Goal: Answer question/provide support: Share knowledge or assist other users

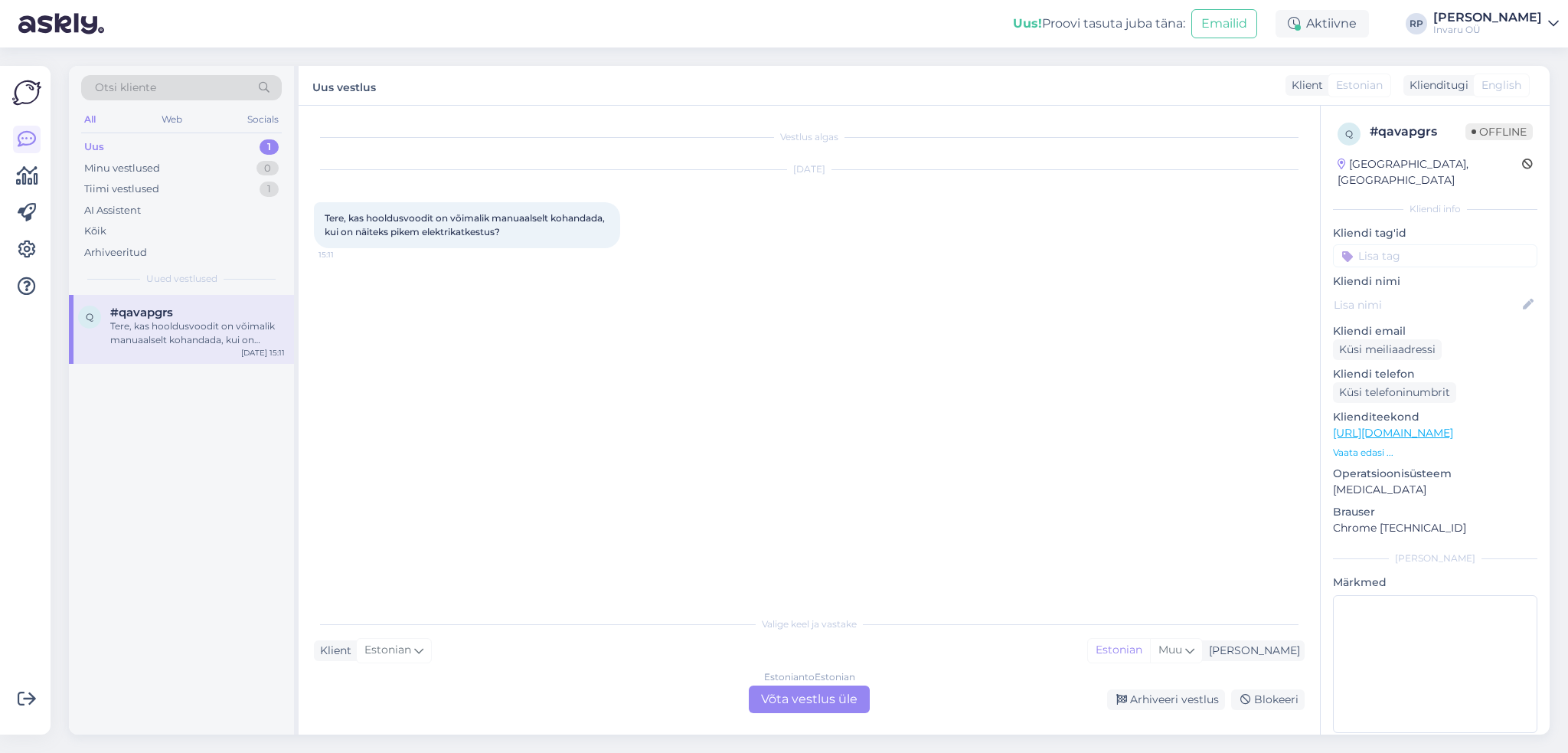
click at [815, 693] on div "Estonian to Estonian Võta vestlus üle" at bounding box center [809, 699] width 121 height 28
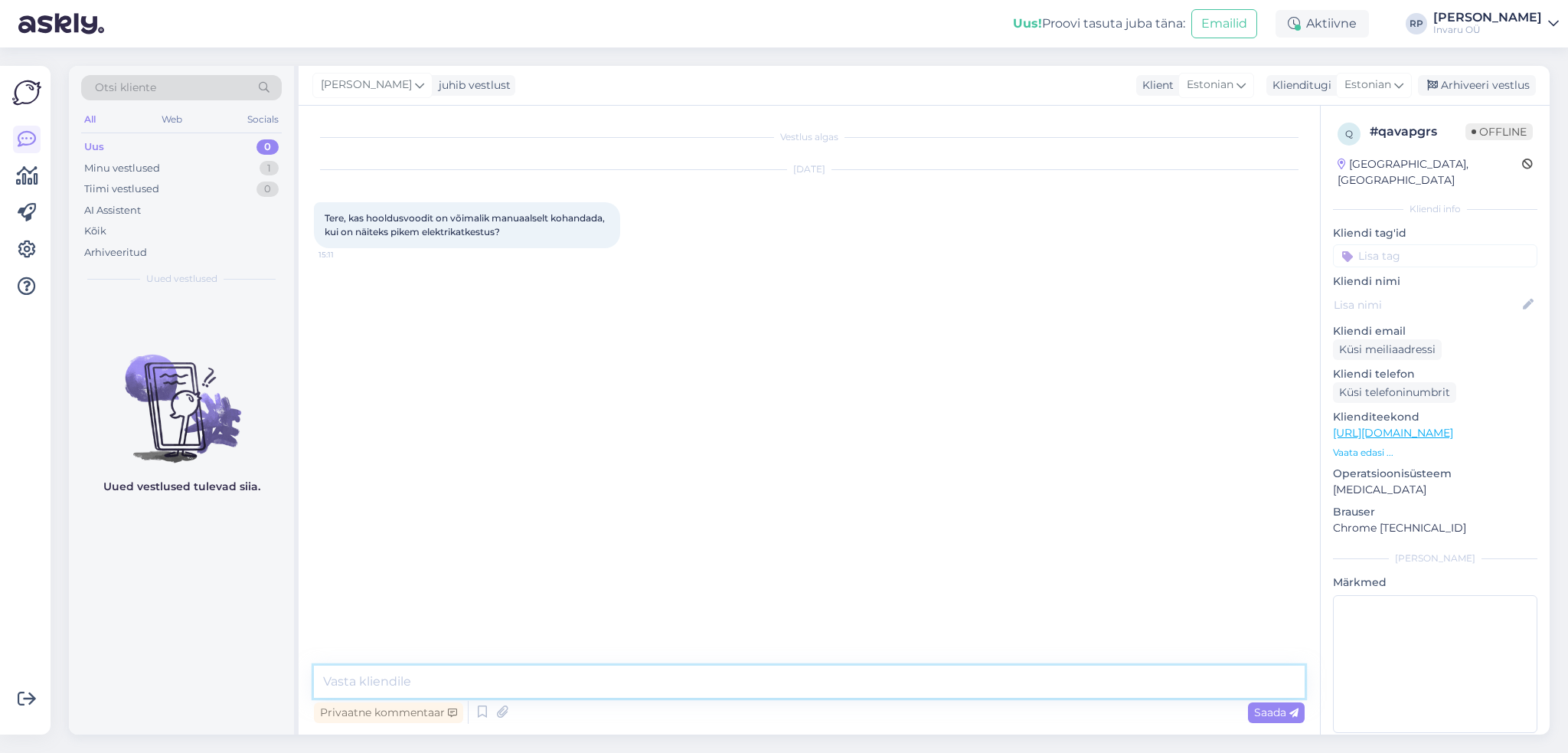
click at [339, 688] on textarea at bounding box center [809, 682] width 991 height 32
type textarea "Tere"
type textarea "k"
click at [531, 680] on textarea "elektrikatkestuse ajal on võimalik ainult peatsi osa alla lasta, splindi väljav…" at bounding box center [809, 682] width 991 height 32
click at [568, 678] on textarea "elektrikatkestuse ajal on võimalik ainult peatsi osa alla lasta, splindi väljav…" at bounding box center [809, 682] width 991 height 32
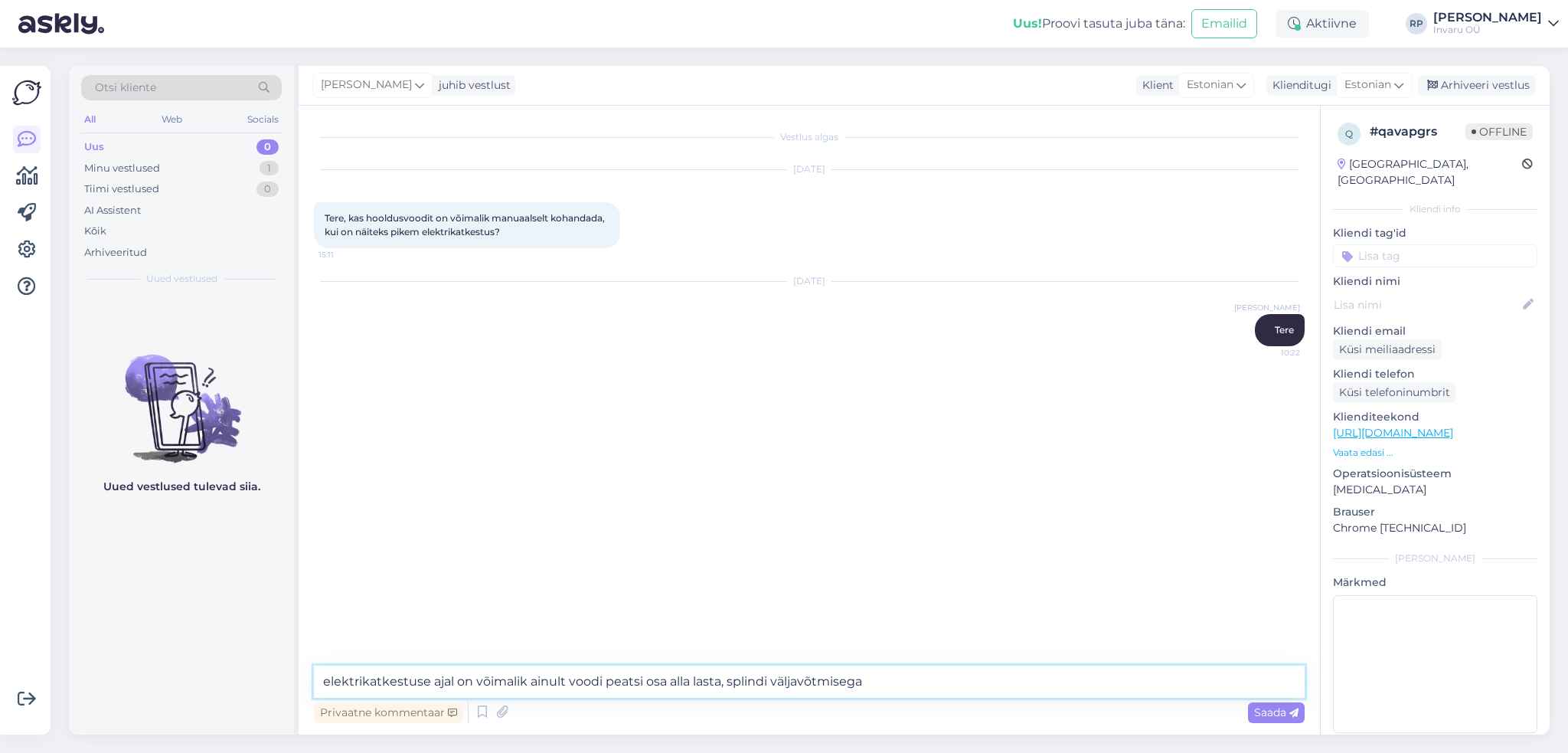
drag, startPoint x: 894, startPoint y: 684, endPoint x: 947, endPoint y: 684, distance: 53.0
click at [895, 684] on textarea "elektrikatkestuse ajal on võimalik ainult voodi peatsi osa alla lasta, splindi …" at bounding box center [809, 682] width 991 height 32
drag, startPoint x: 862, startPoint y: 680, endPoint x: 728, endPoint y: 686, distance: 134.1
click at [728, 686] on textarea "elektrikatkestuse ajal on võimalik ainult voodi peatsi osa alla lasta, splindi …" at bounding box center [809, 682] width 991 height 32
click at [1150, 679] on textarea "elektrikatkestuse ajal on võimalik ainult voodi peatsi osa alla lasta, splindi …" at bounding box center [809, 682] width 991 height 32
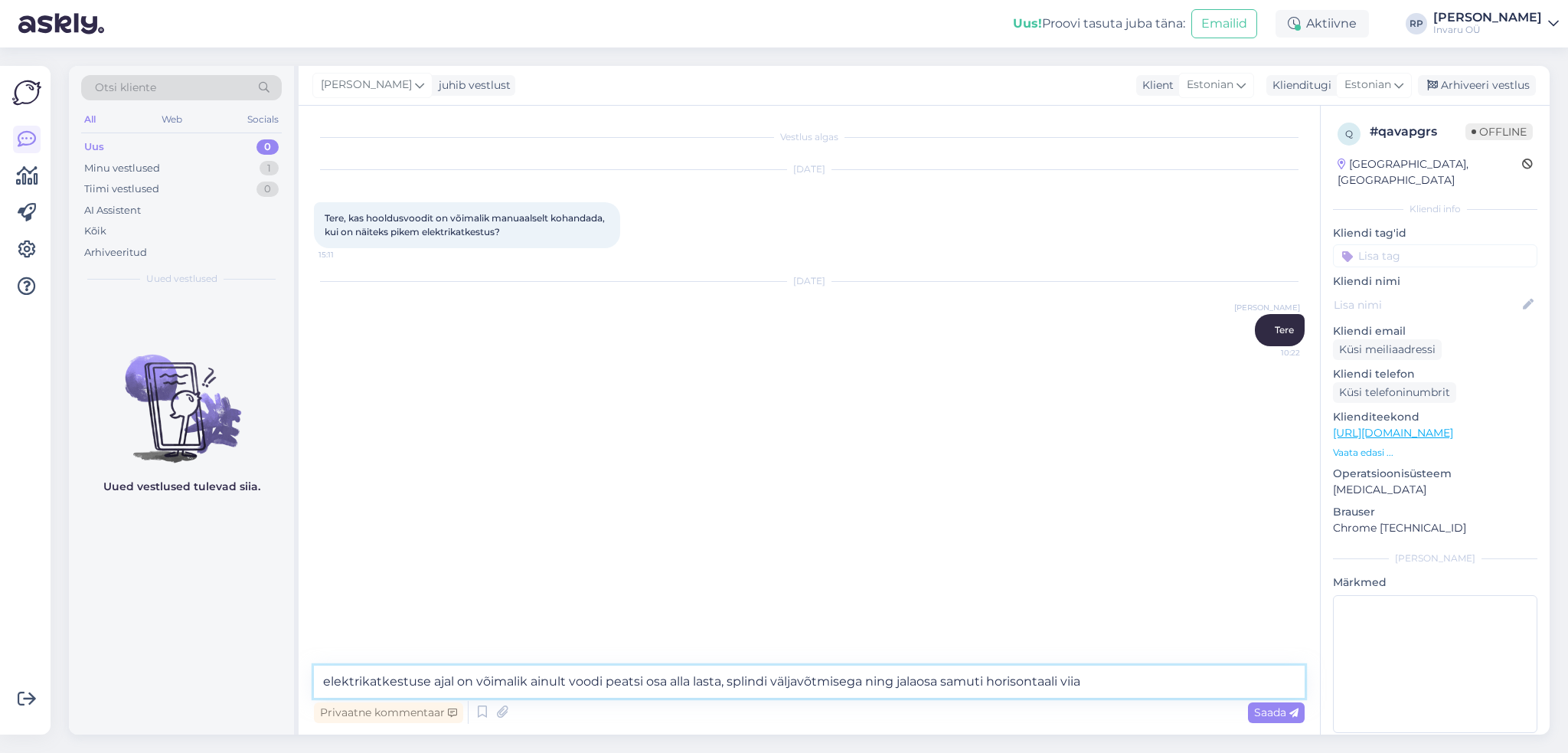
paste textarea "splindi väljavõtmisega"
click at [865, 678] on textarea "elektrikatkestuse ajal on võimalik ainult voodi peatsi osa alla lasta, splindi …" at bounding box center [809, 682] width 991 height 32
click at [1061, 491] on div "Vestlus algas [DATE] Tere, kas hooldusvoodit on võimalik manuaalselt kohandada,…" at bounding box center [816, 386] width 1005 height 531
drag, startPoint x: 1088, startPoint y: 682, endPoint x: 306, endPoint y: 684, distance: 782.0
click at [306, 684] on div "Vestlus algas [DATE] Tere, kas hooldusvoodit on võimalik manuaalselt kohandada,…" at bounding box center [810, 421] width 1022 height 629
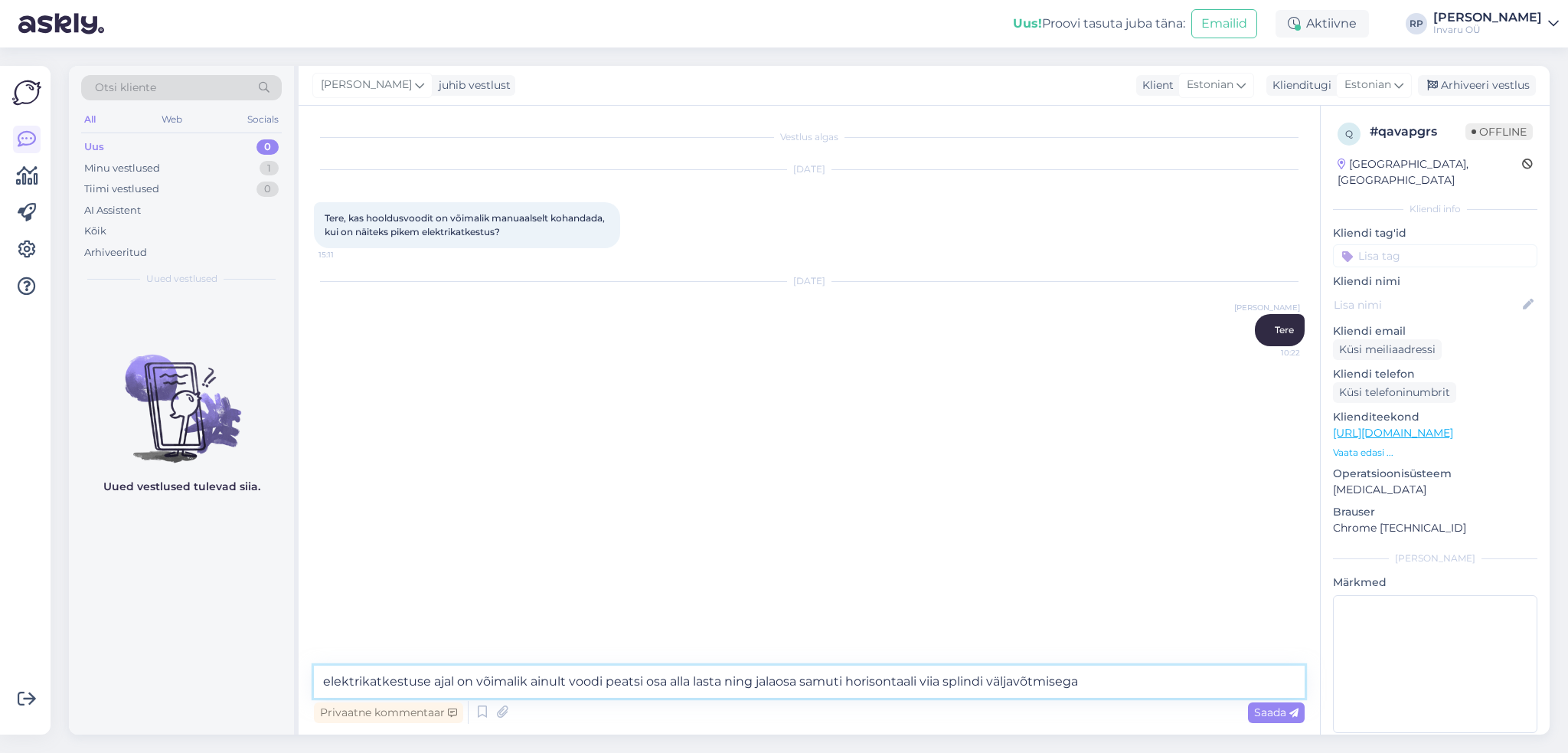
drag, startPoint x: 1084, startPoint y: 679, endPoint x: 0, endPoint y: 619, distance: 1085.7
click at [0, 619] on div "Võimalused Veendu, et Askly loob sulle väärtust. Sulge Ühenda FB ja IG sõnumid …" at bounding box center [784, 400] width 1568 height 705
paste textarea "Elektrikatkestuse ajal voodi käsitsi reguleerimine Elektrikatkestuse korral saa…"
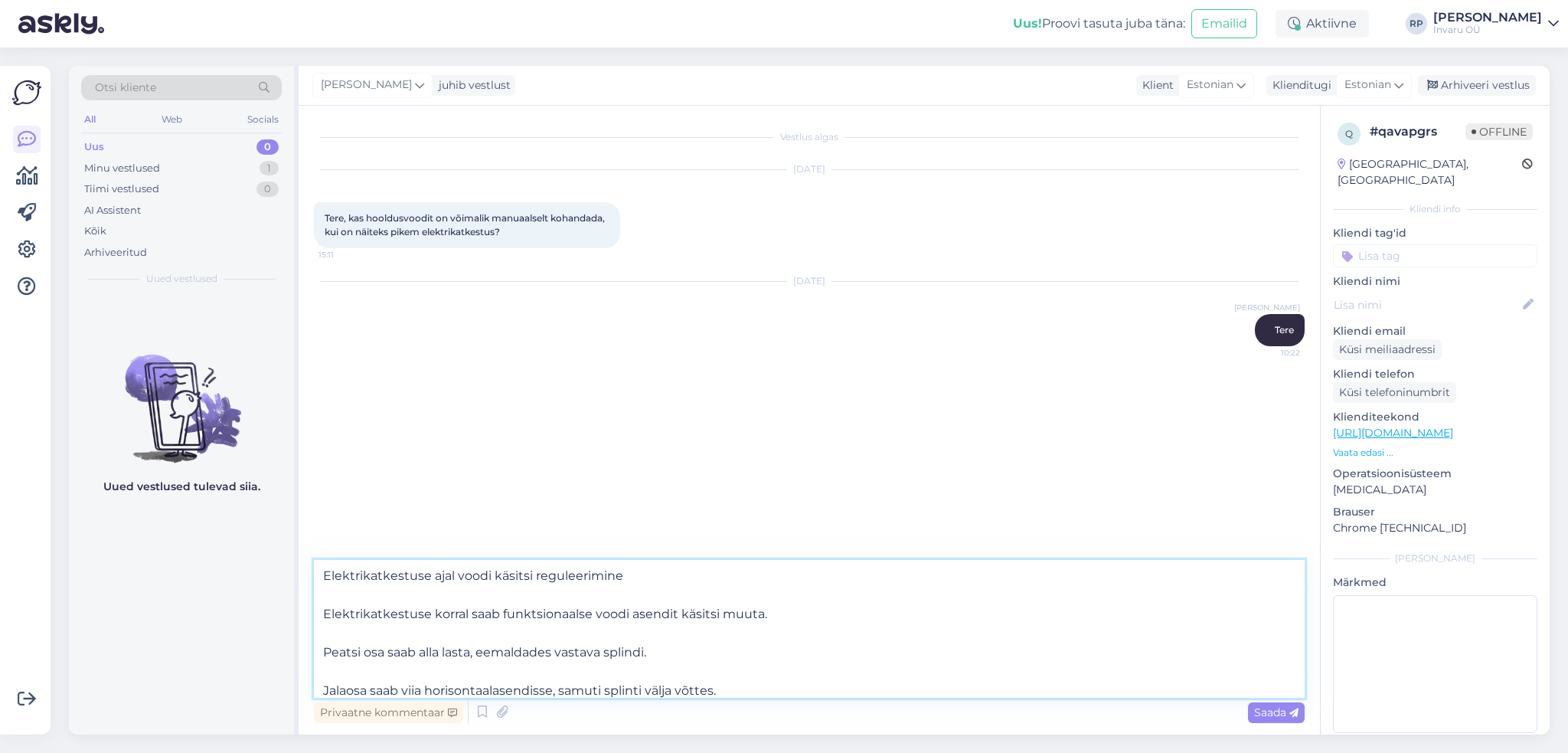
scroll to position [38, 0]
type textarea "Elektrikatkestuse ajal voodi käsitsi reguleerimine Elektrikatkestuse korral saa…"
click at [1265, 712] on span "Saada" at bounding box center [1276, 712] width 44 height 13
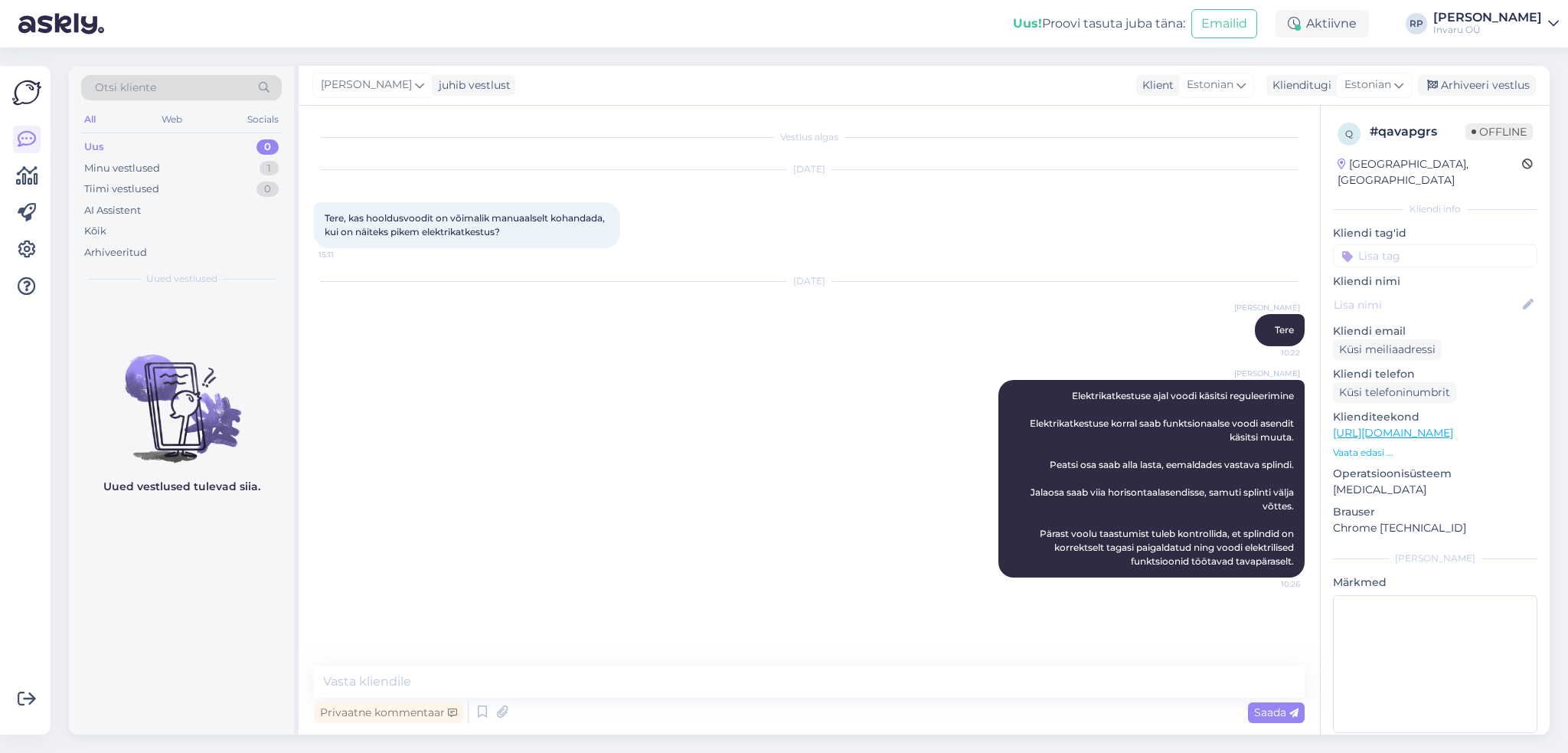
scroll to position [0, 0]
